Goal: Communication & Community: Participate in discussion

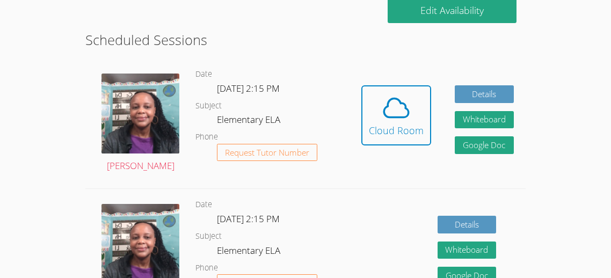
scroll to position [244, 0]
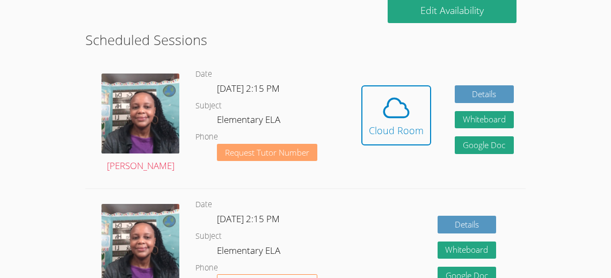
click at [231, 149] on span "Request Tutor Number" at bounding box center [267, 153] width 84 height 8
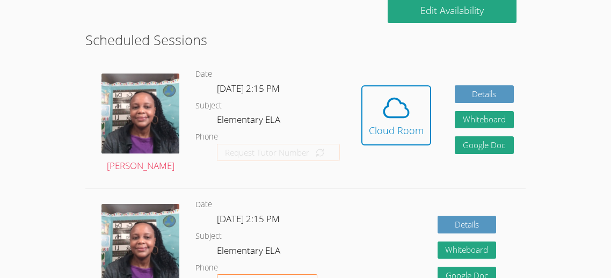
scroll to position [342, 0]
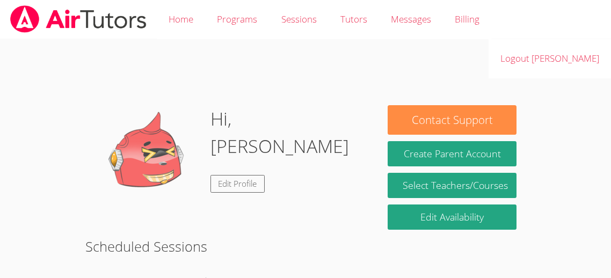
scroll to position [241, 0]
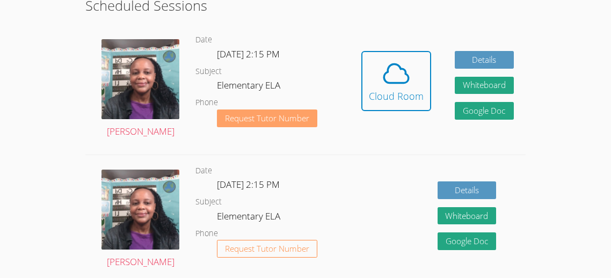
click at [266, 114] on span "Request Tutor Number" at bounding box center [267, 118] width 84 height 8
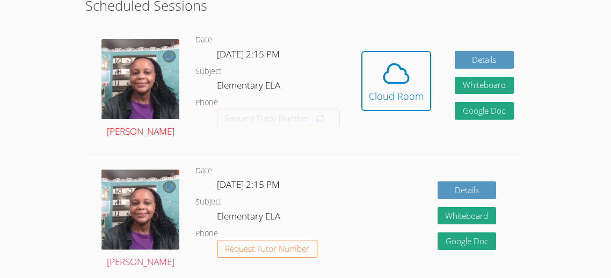
click at [147, 40] on img at bounding box center [140, 79] width 78 height 80
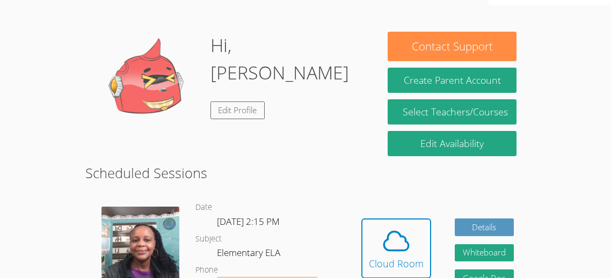
scroll to position [76, 0]
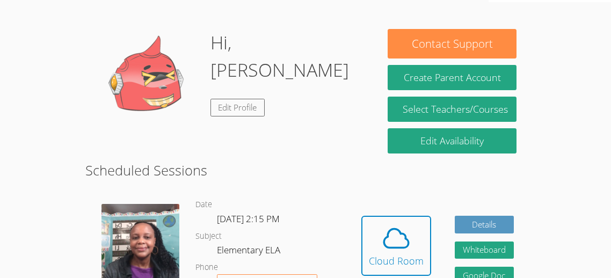
click at [155, 204] on img at bounding box center [140, 244] width 78 height 80
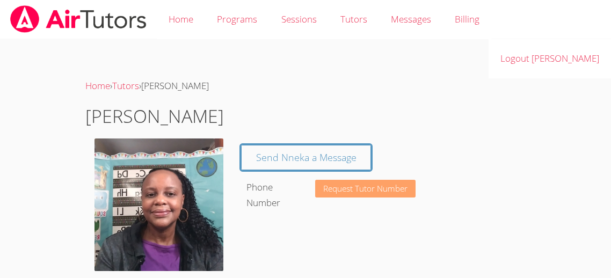
click at [357, 185] on span "Request Tutor Number" at bounding box center [365, 189] width 84 height 8
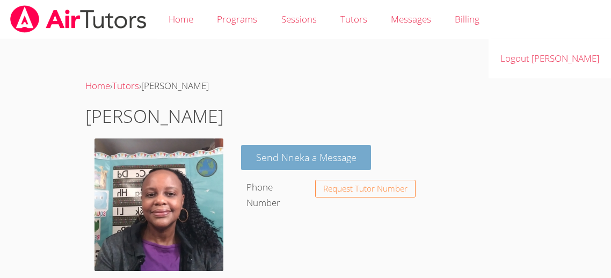
click at [281, 145] on link "Send Nneka a Message" at bounding box center [306, 157] width 130 height 25
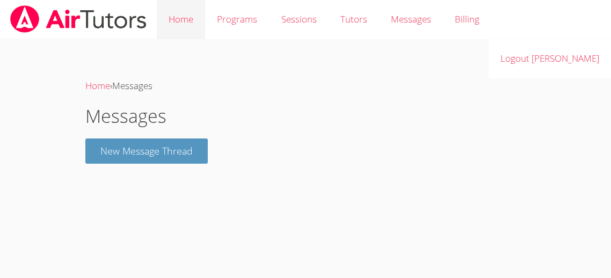
click at [179, 18] on link "Home" at bounding box center [181, 19] width 48 height 39
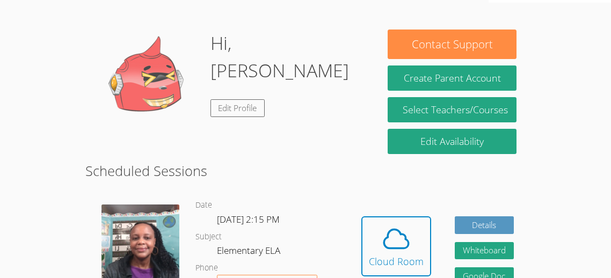
scroll to position [74, 0]
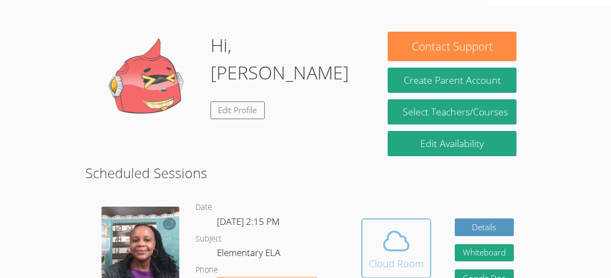
click at [406, 256] on div "Cloud Room" at bounding box center [396, 263] width 55 height 15
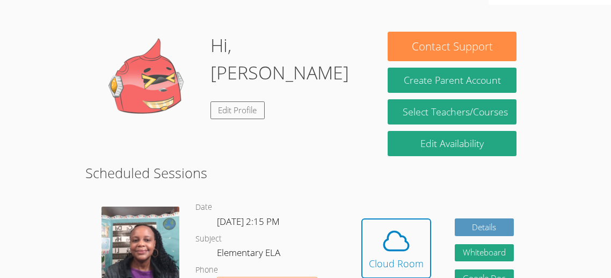
click at [147, 207] on img at bounding box center [140, 247] width 78 height 80
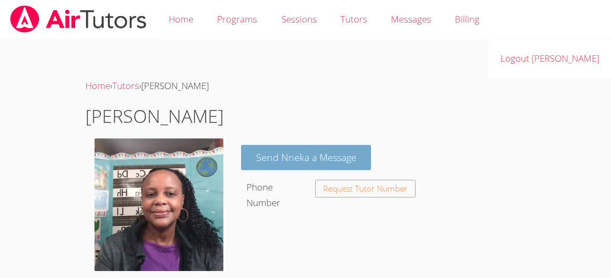
click at [282, 145] on link "Send Nneka a Message" at bounding box center [306, 157] width 130 height 25
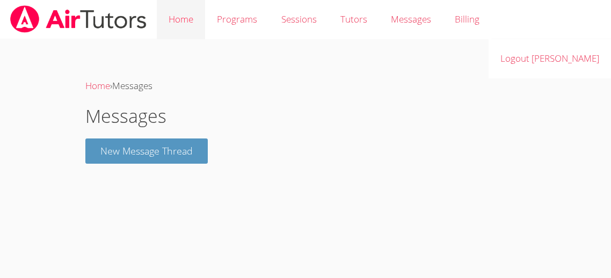
click at [176, 19] on link "Home" at bounding box center [181, 19] width 48 height 39
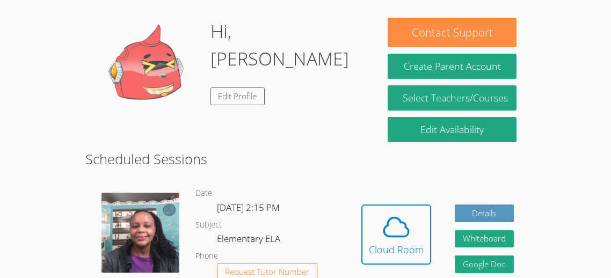
scroll to position [88, 0]
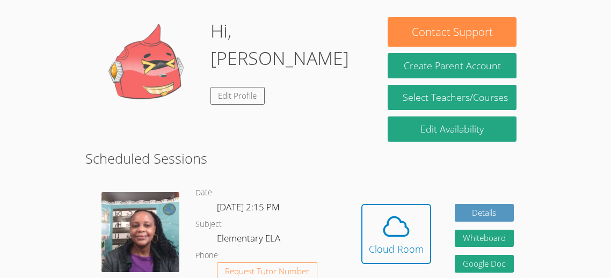
click at [167, 192] on img at bounding box center [140, 232] width 78 height 80
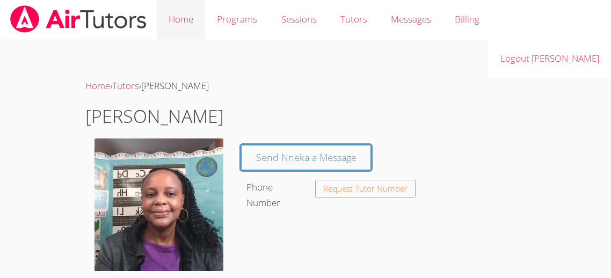
click at [187, 11] on link "Home" at bounding box center [181, 19] width 48 height 39
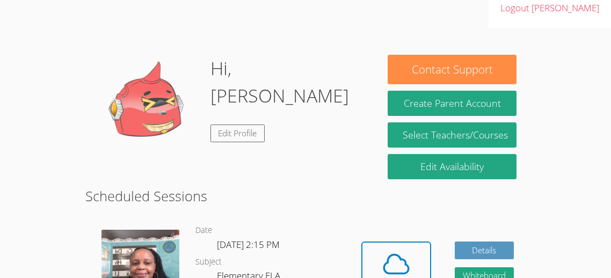
scroll to position [65, 0]
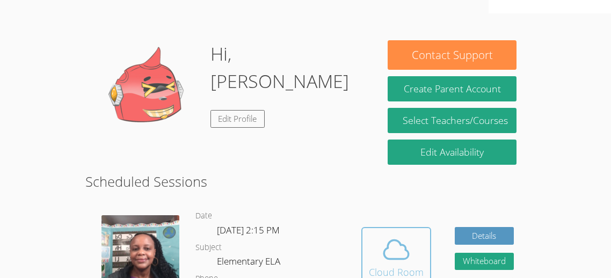
click at [394, 235] on icon at bounding box center [396, 250] width 30 height 30
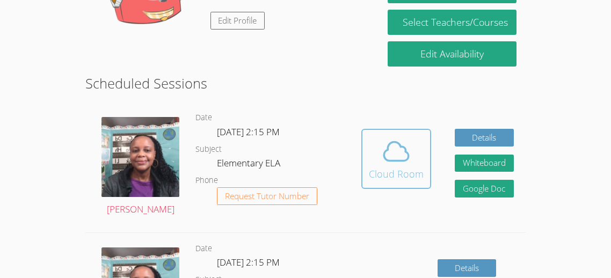
scroll to position [169, 0]
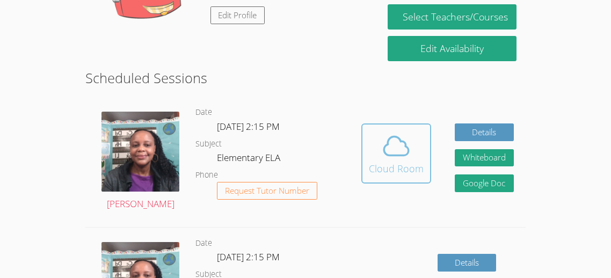
click at [406, 131] on icon at bounding box center [396, 146] width 30 height 30
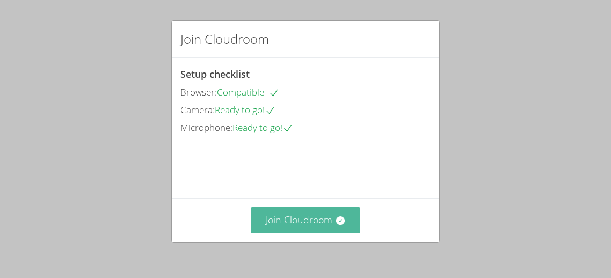
click at [334, 219] on button "Join Cloudroom" at bounding box center [306, 220] width 110 height 26
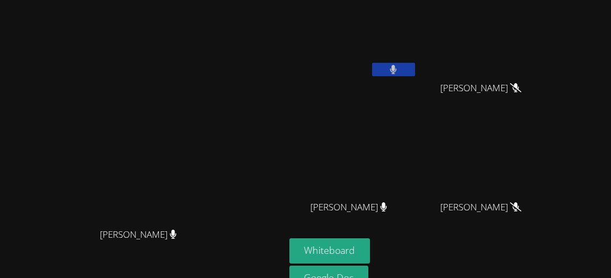
click at [223, 184] on video at bounding box center [142, 145] width 161 height 155
click at [415, 67] on button at bounding box center [393, 69] width 43 height 13
click at [415, 68] on button at bounding box center [393, 69] width 43 height 13
click at [415, 63] on button at bounding box center [393, 69] width 43 height 13
click at [415, 70] on button at bounding box center [393, 69] width 43 height 13
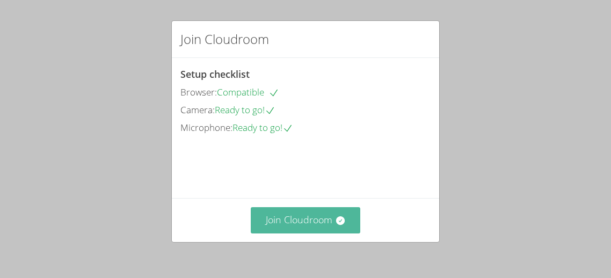
click at [307, 215] on button "Join Cloudroom" at bounding box center [306, 220] width 110 height 26
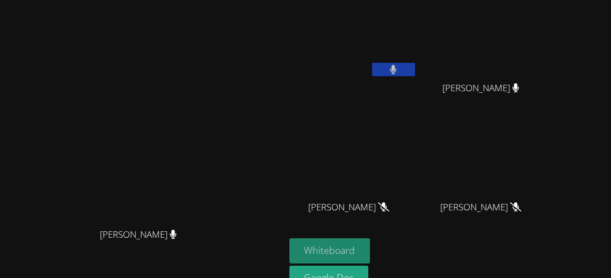
click at [370, 255] on button "Whiteboard" at bounding box center [329, 250] width 81 height 25
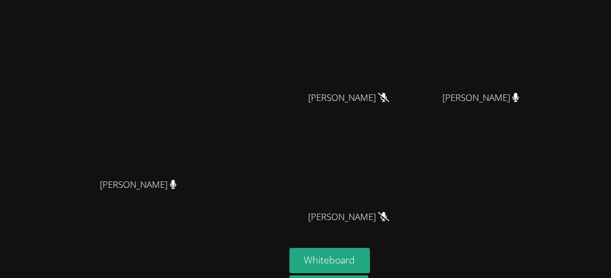
click at [549, 222] on div "[PERSON_NAME] [PERSON_NAME] [PERSON_NAME] [PERSON_NAME] [PERSON_NAME] Le Jasmin…" at bounding box center [419, 71] width 260 height 353
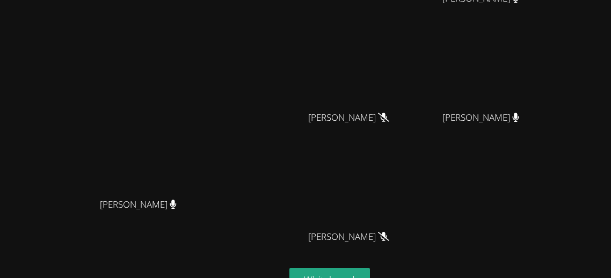
click at [549, 250] on div "[PERSON_NAME] [PERSON_NAME] [PERSON_NAME] [PERSON_NAME] [PERSON_NAME] Le Jasmin…" at bounding box center [419, 91] width 260 height 353
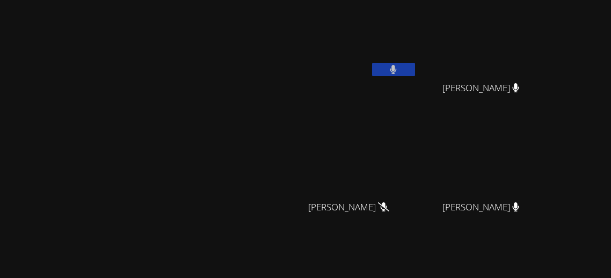
click at [415, 75] on button at bounding box center [393, 69] width 43 height 13
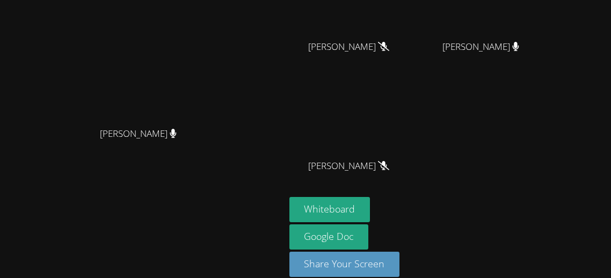
scroll to position [163, 0]
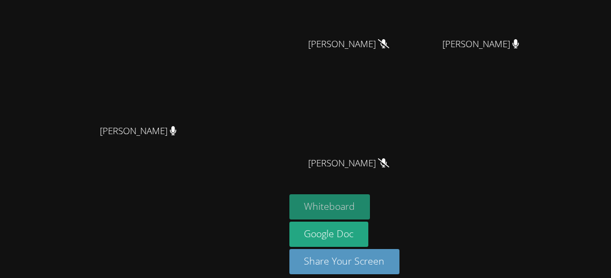
click at [370, 203] on button "Whiteboard" at bounding box center [329, 206] width 81 height 25
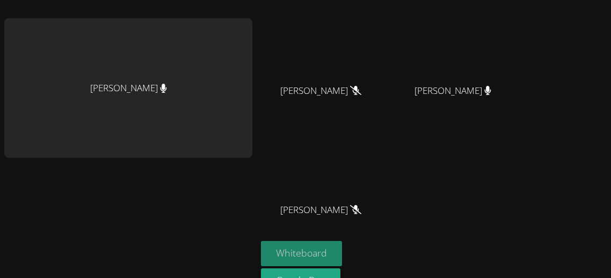
scroll to position [101, 0]
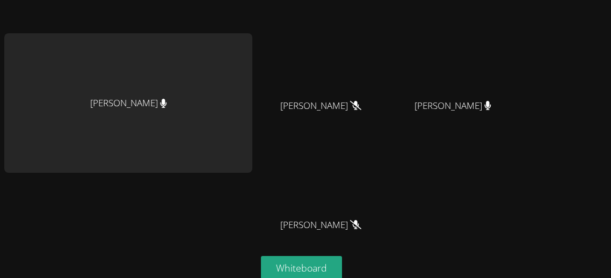
click at [280, 64] on video at bounding box center [325, 58] width 128 height 72
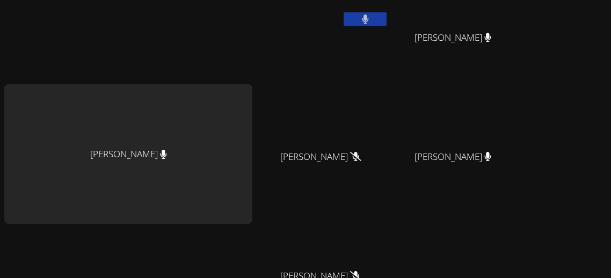
scroll to position [0, 0]
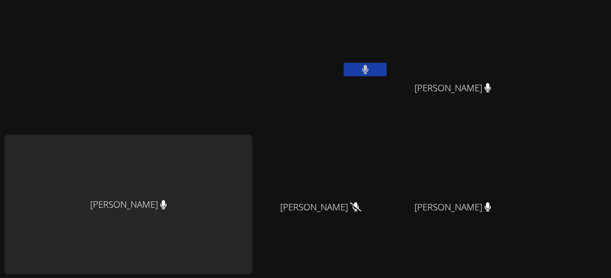
click at [308, 64] on video at bounding box center [325, 40] width 128 height 72
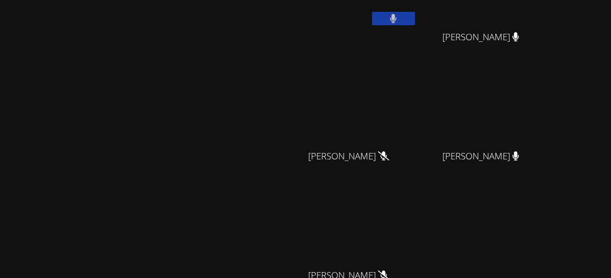
scroll to position [46, 0]
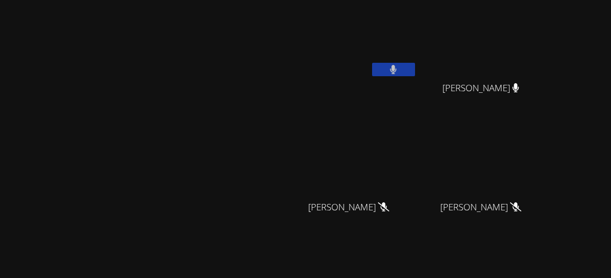
scroll to position [0, 0]
click at [415, 68] on button at bounding box center [393, 69] width 43 height 13
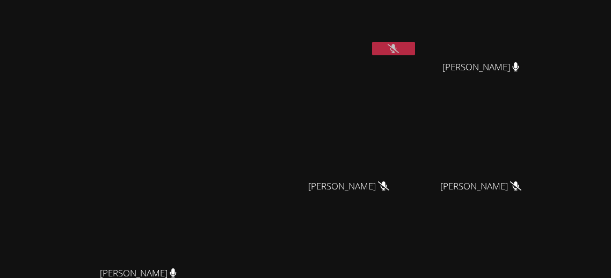
scroll to position [42, 0]
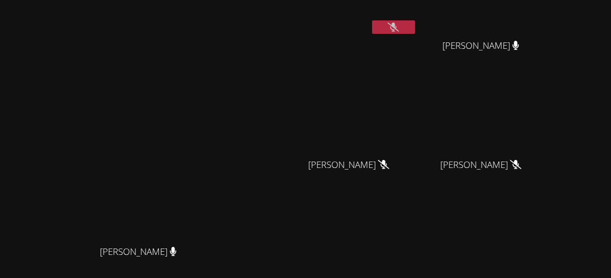
click at [417, 41] on div "[PERSON_NAME]" at bounding box center [353, 19] width 128 height 115
click at [399, 23] on icon at bounding box center [393, 27] width 11 height 9
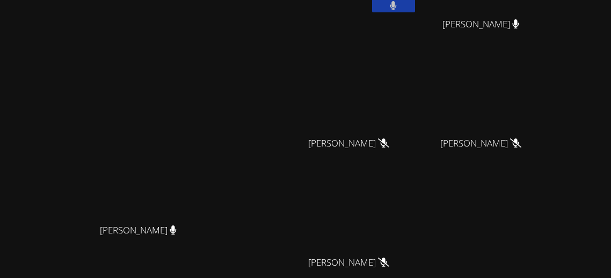
scroll to position [64, 0]
click at [415, 9] on button at bounding box center [393, 5] width 43 height 13
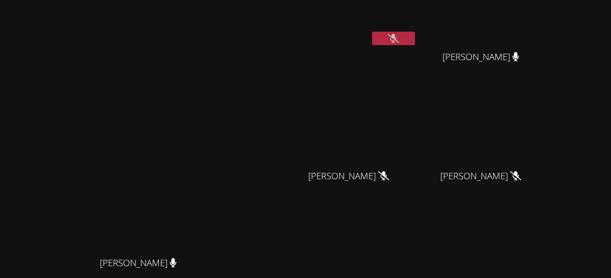
scroll to position [31, 0]
click at [415, 38] on button at bounding box center [393, 38] width 43 height 13
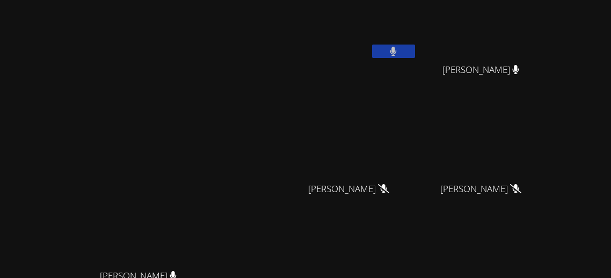
scroll to position [0, 0]
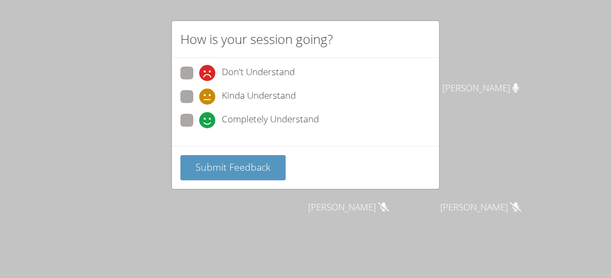
click at [93, 69] on div "How is your session going? Don't Understand Kinda Understand Completely Underst…" at bounding box center [305, 139] width 611 height 278
click at [132, 178] on div "How is your session going? Don't Understand Kinda Understand Completely Underst…" at bounding box center [305, 139] width 611 height 278
click at [199, 81] on span at bounding box center [199, 81] width 0 height 0
click at [199, 71] on input "Don't Understand" at bounding box center [203, 71] width 9 height 9
radio input "true"
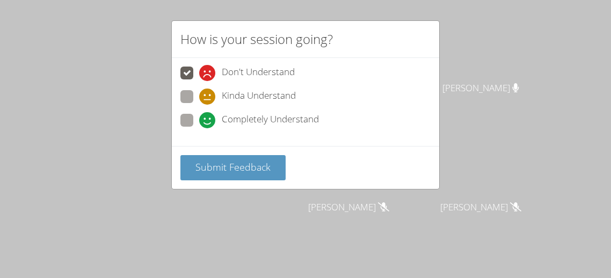
click at [254, 183] on div "Submit Feedback" at bounding box center [305, 167] width 267 height 43
click at [251, 179] on div "Submit Feedback" at bounding box center [305, 167] width 267 height 43
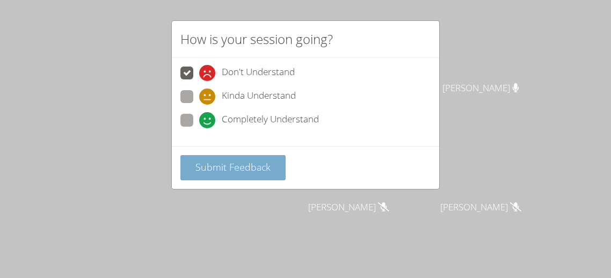
click at [251, 175] on button "Submit Feedback" at bounding box center [232, 167] width 105 height 25
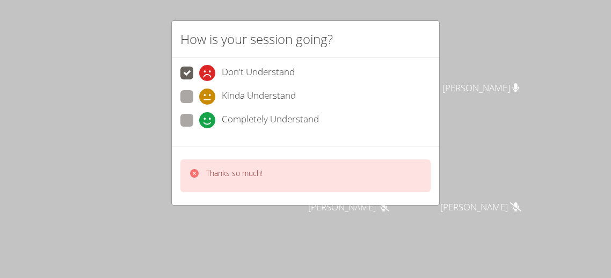
click at [267, 214] on div "How is your session going? Don't Understand Kinda Understand Completely Underst…" at bounding box center [305, 139] width 611 height 278
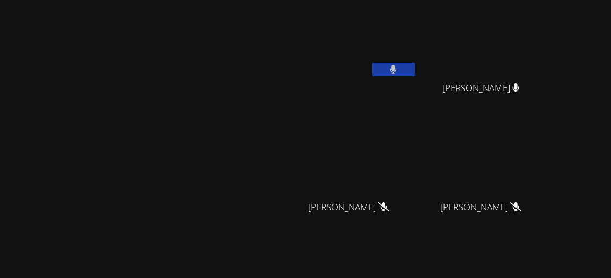
click at [415, 67] on button at bounding box center [393, 69] width 43 height 13
click at [378, 100] on div "Huynh Nguyen" at bounding box center [353, 61] width 128 height 115
click at [415, 77] on div at bounding box center [393, 71] width 43 height 16
click at [415, 75] on button at bounding box center [393, 69] width 43 height 13
click at [415, 70] on button at bounding box center [393, 69] width 43 height 13
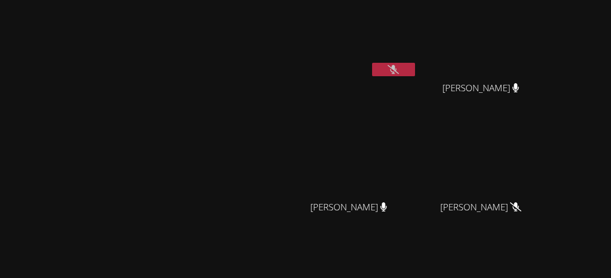
click at [415, 74] on button at bounding box center [393, 69] width 43 height 13
